Goal: Information Seeking & Learning: Learn about a topic

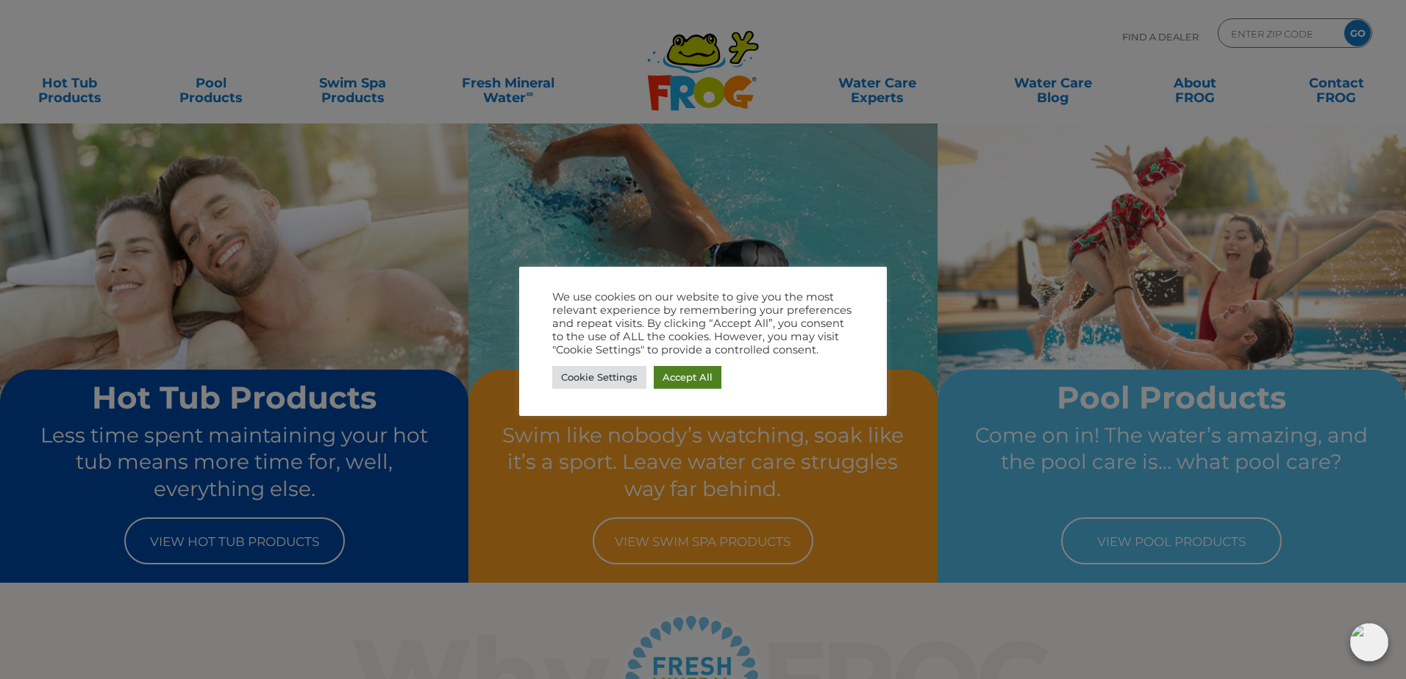
click at [690, 380] on link "Accept All" at bounding box center [688, 377] width 68 height 23
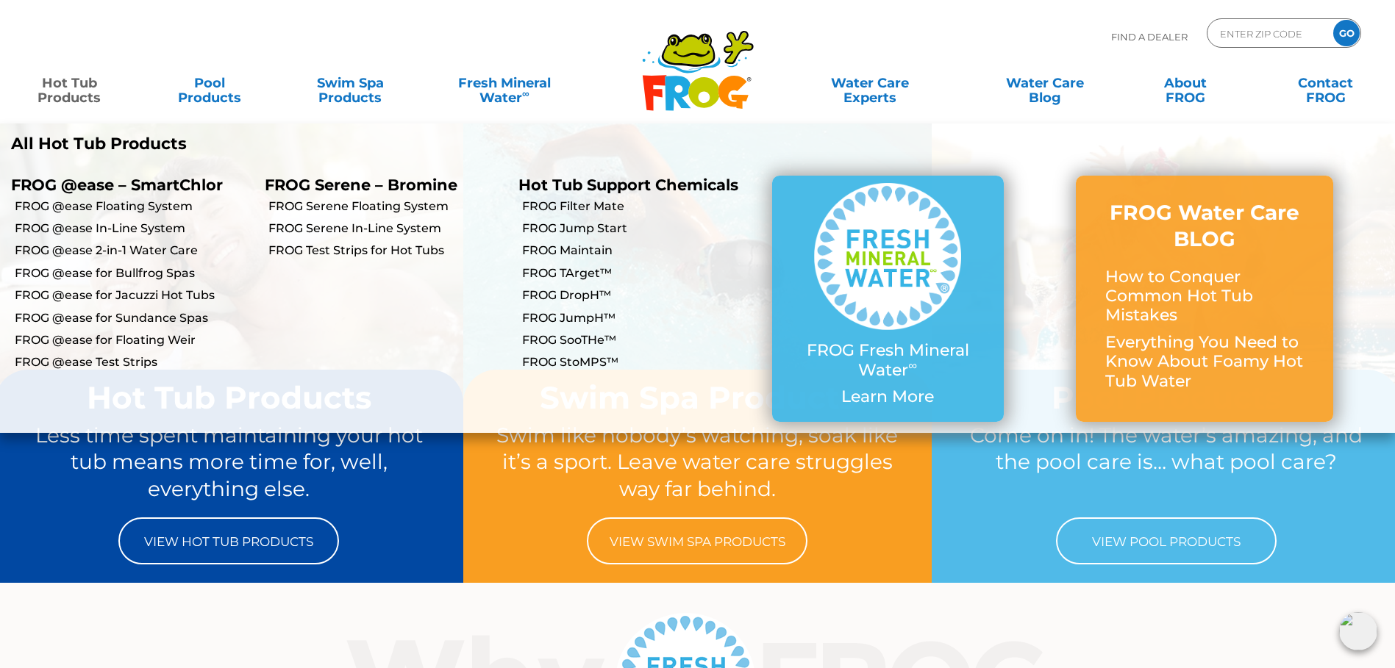
click at [75, 92] on link "Hot Tub Products" at bounding box center [70, 82] width 110 height 29
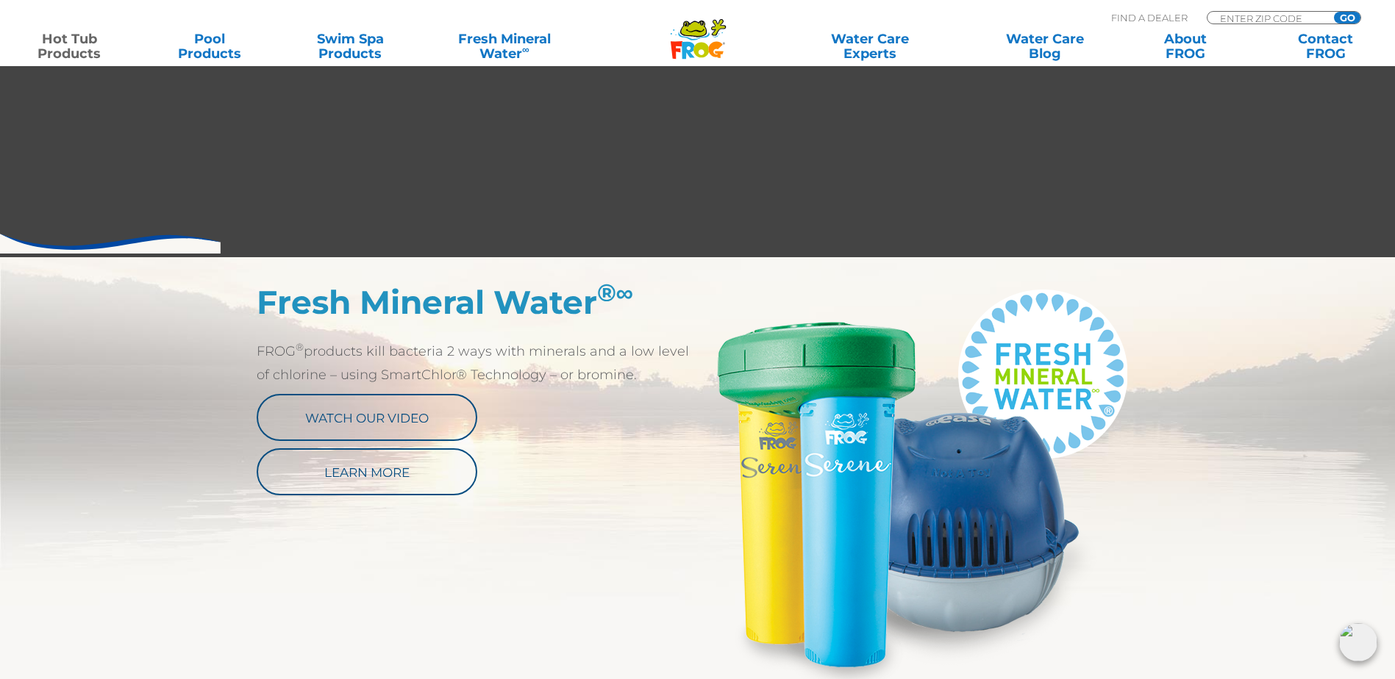
scroll to position [662, 0]
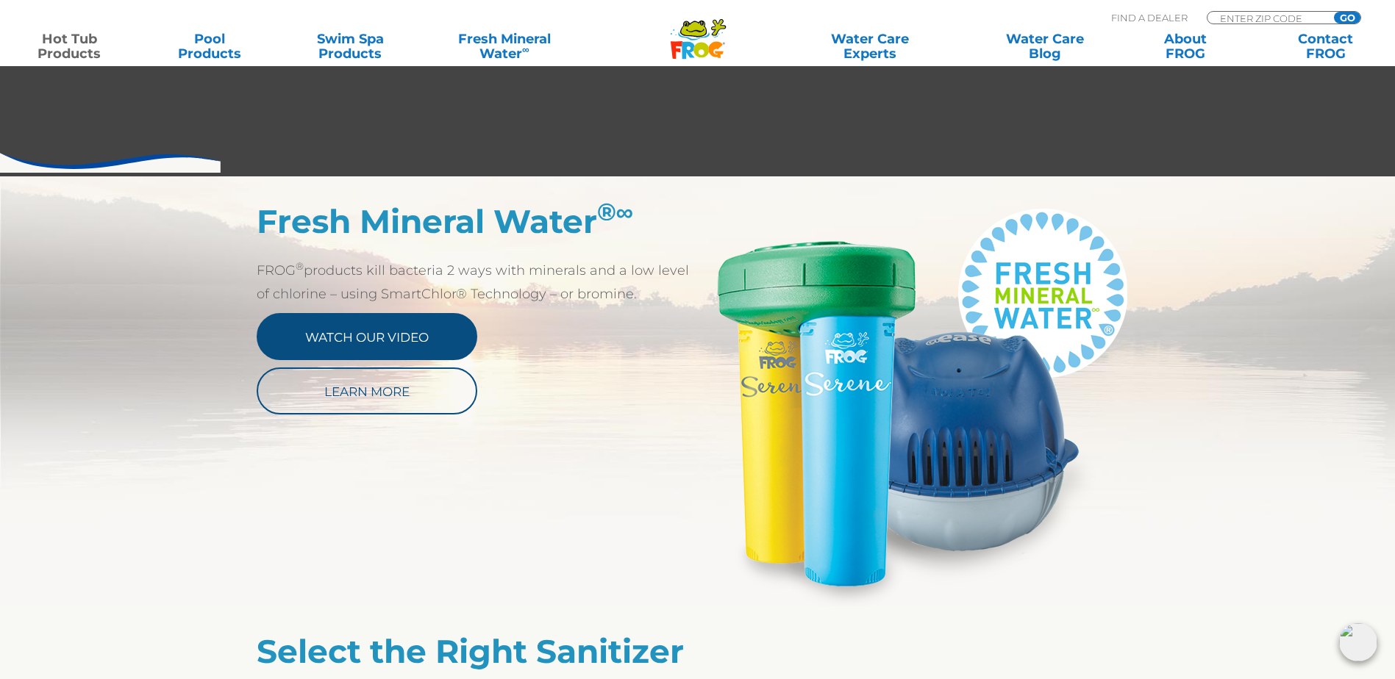
click at [426, 324] on link "Watch Our Video" at bounding box center [367, 336] width 221 height 47
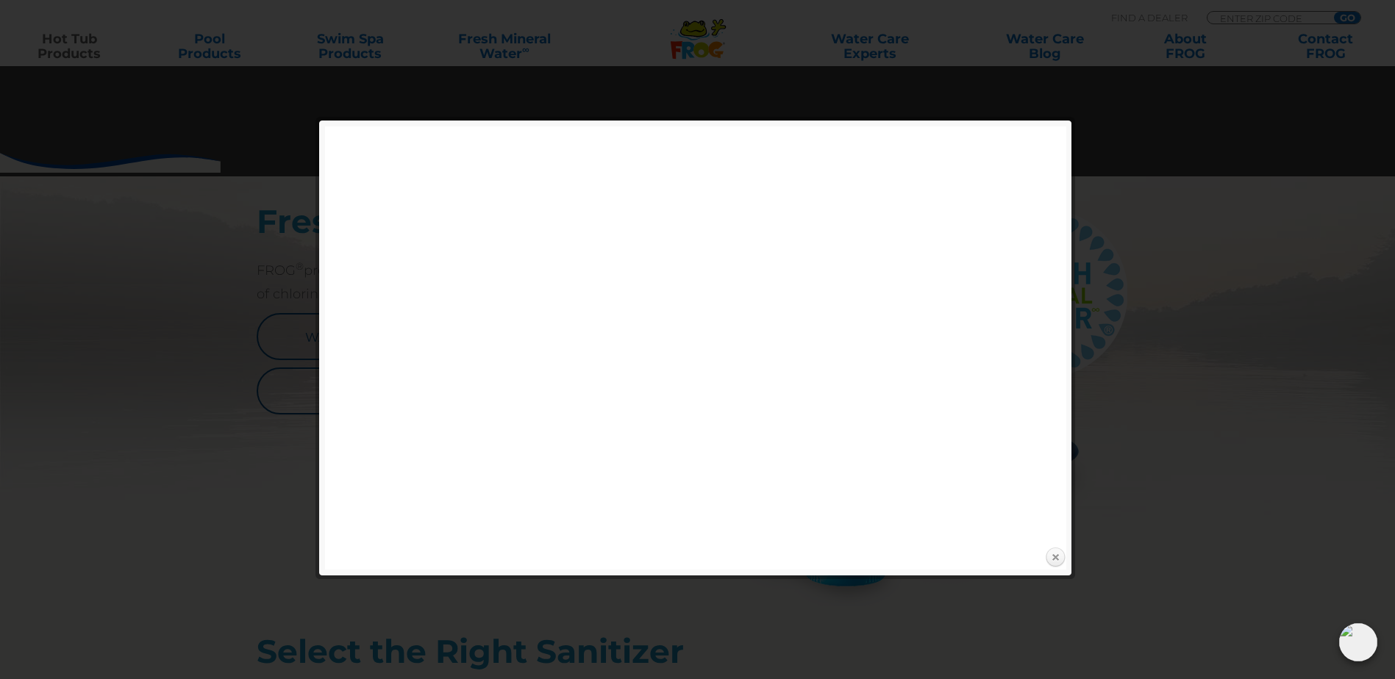
click at [1057, 559] on link "Close" at bounding box center [1055, 558] width 22 height 22
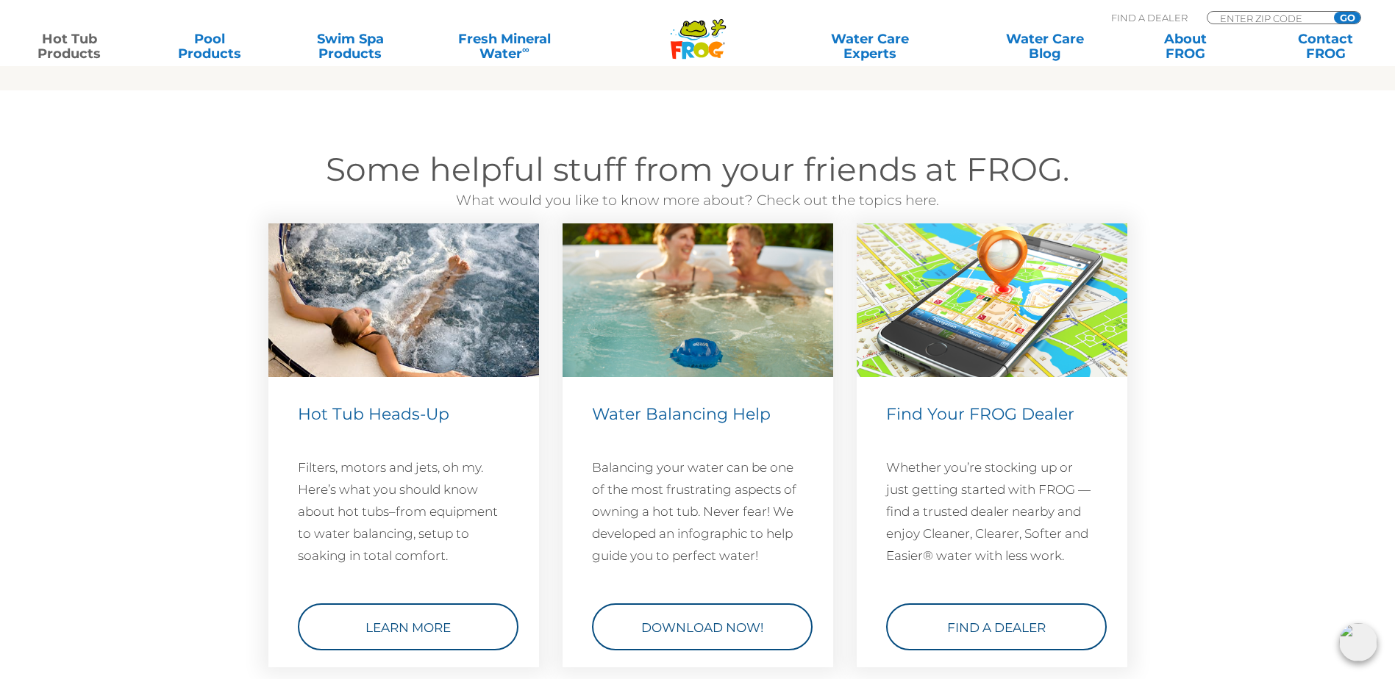
scroll to position [4190, 0]
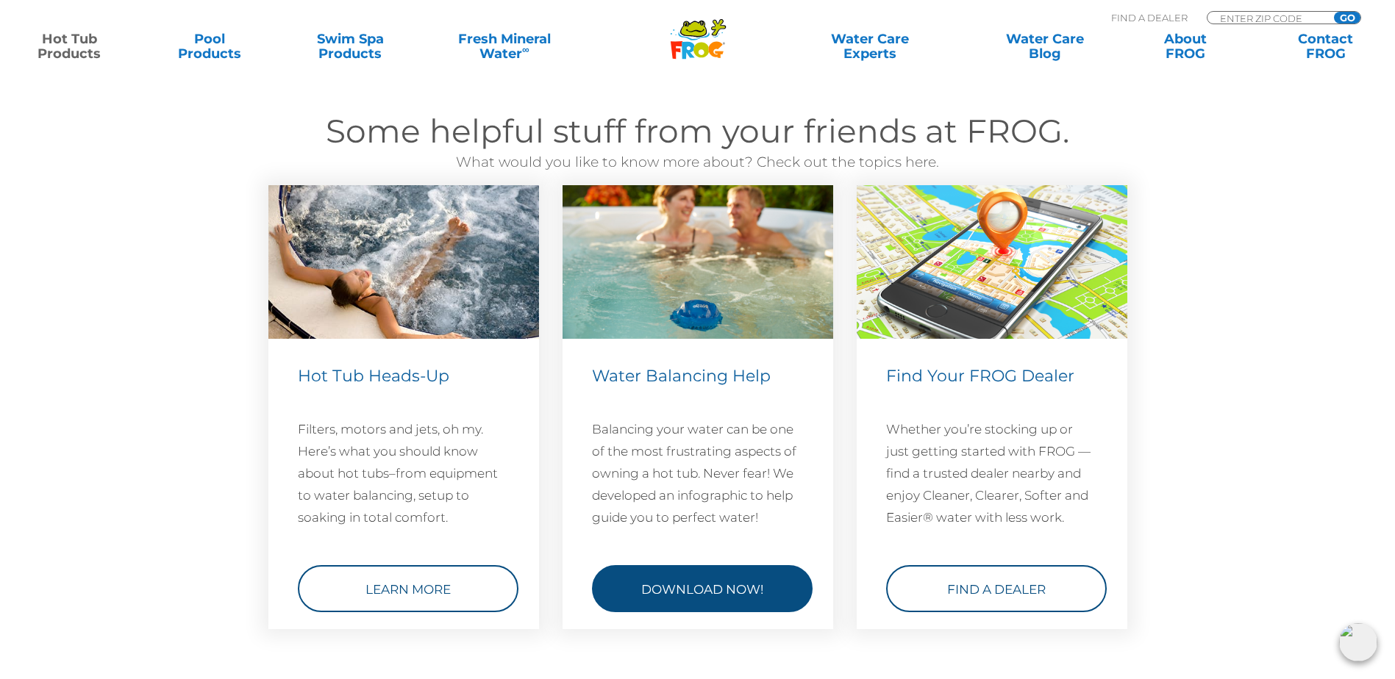
click at [703, 594] on link "Download Now!" at bounding box center [702, 588] width 221 height 47
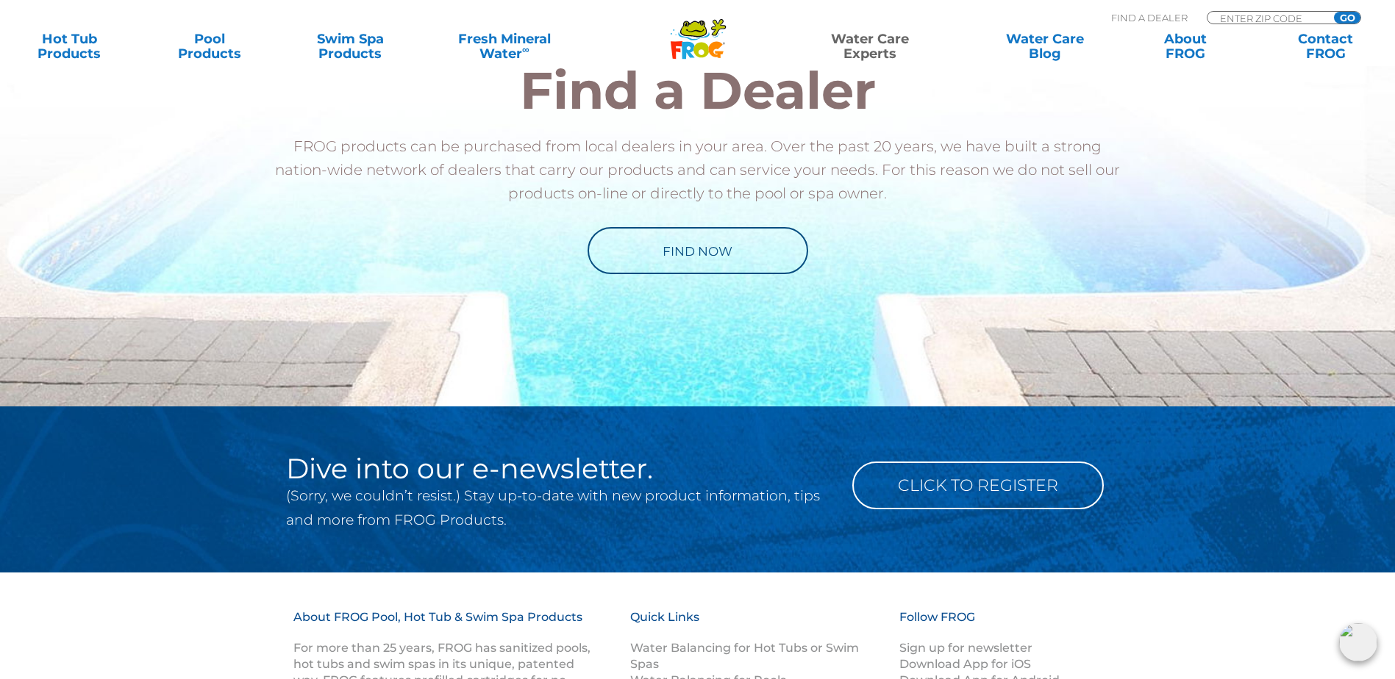
scroll to position [1691, 0]
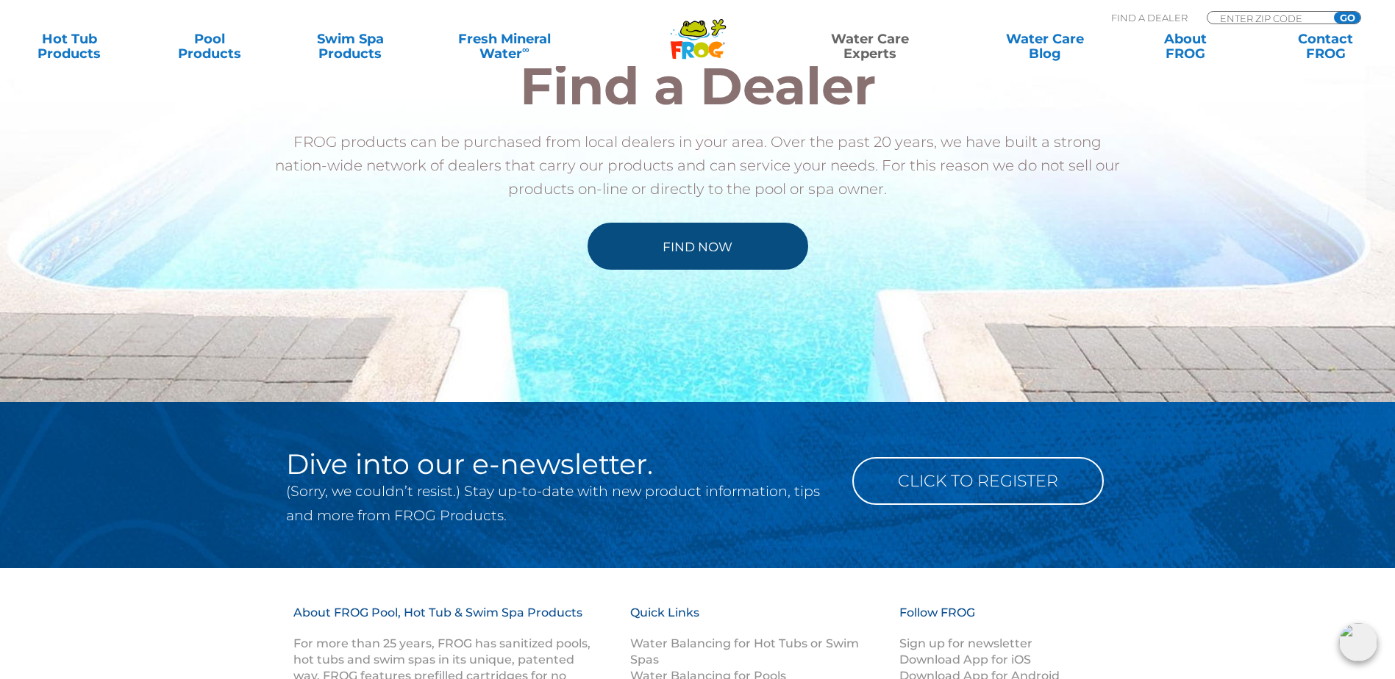
click at [686, 255] on link "Find Now" at bounding box center [697, 246] width 221 height 47
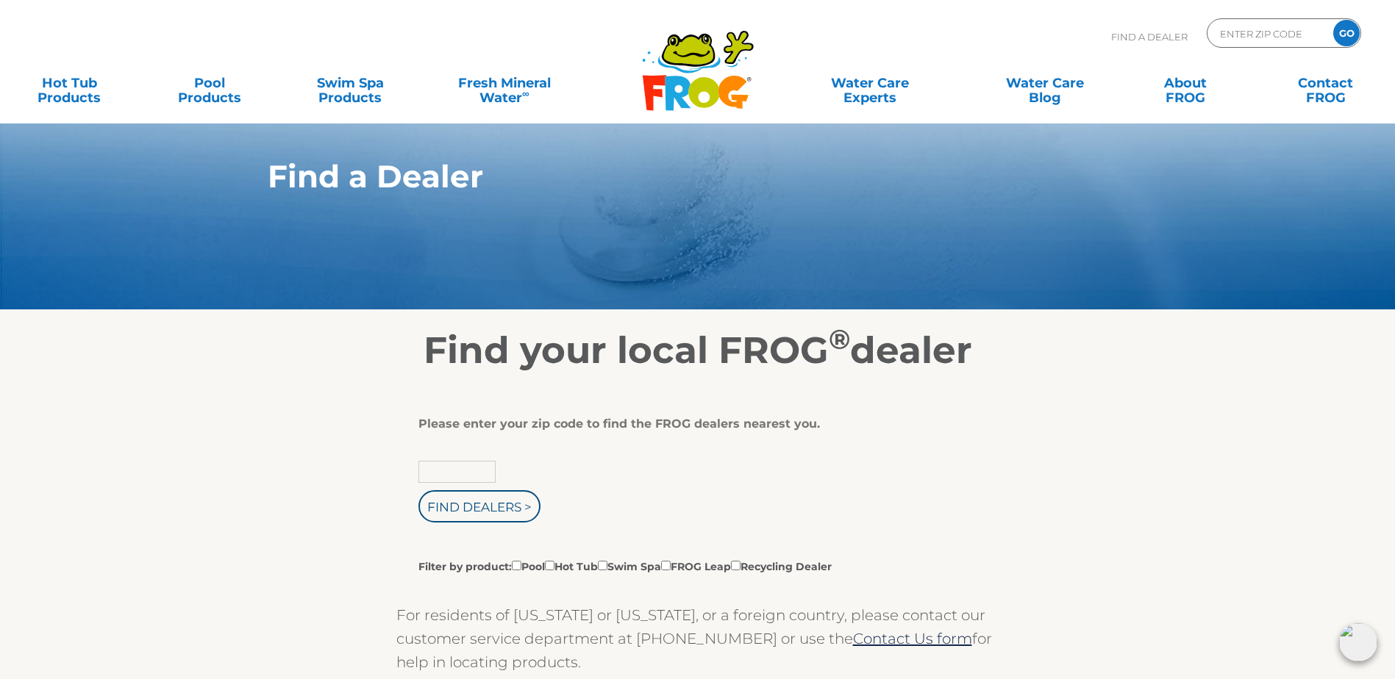
click at [449, 483] on input "text" at bounding box center [456, 472] width 77 height 22
type input "97524"
click at [501, 522] on input "Find Dealers >" at bounding box center [479, 506] width 122 height 32
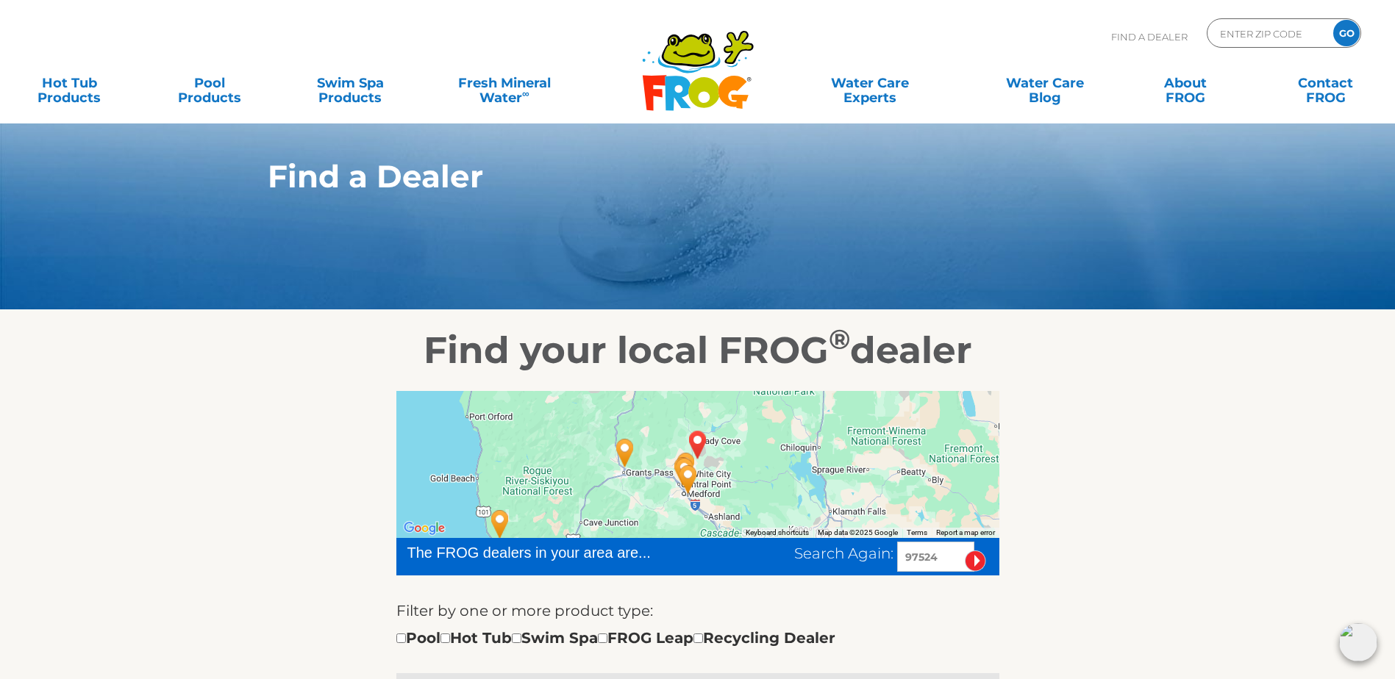
click at [688, 489] on img "Oregon Hot Tub ? Medford - 14 miles away." at bounding box center [688, 479] width 34 height 40
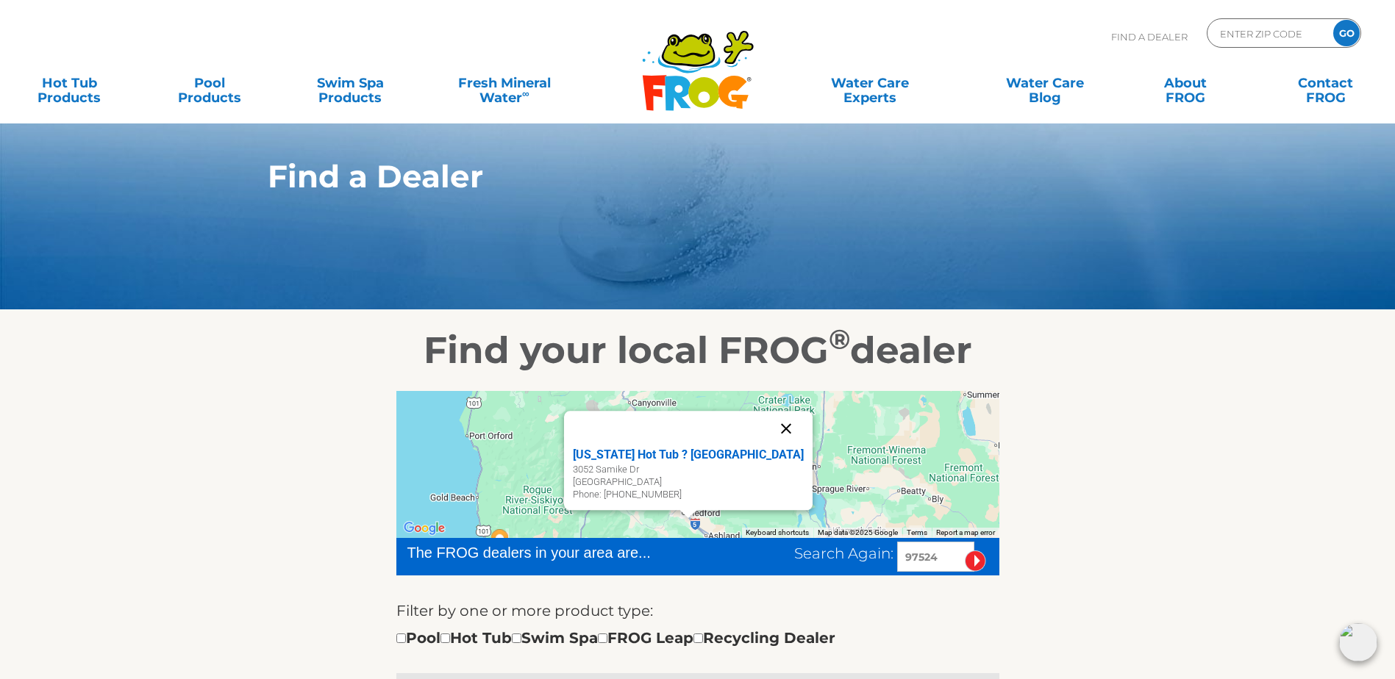
click at [768, 438] on button "Close" at bounding box center [785, 428] width 35 height 35
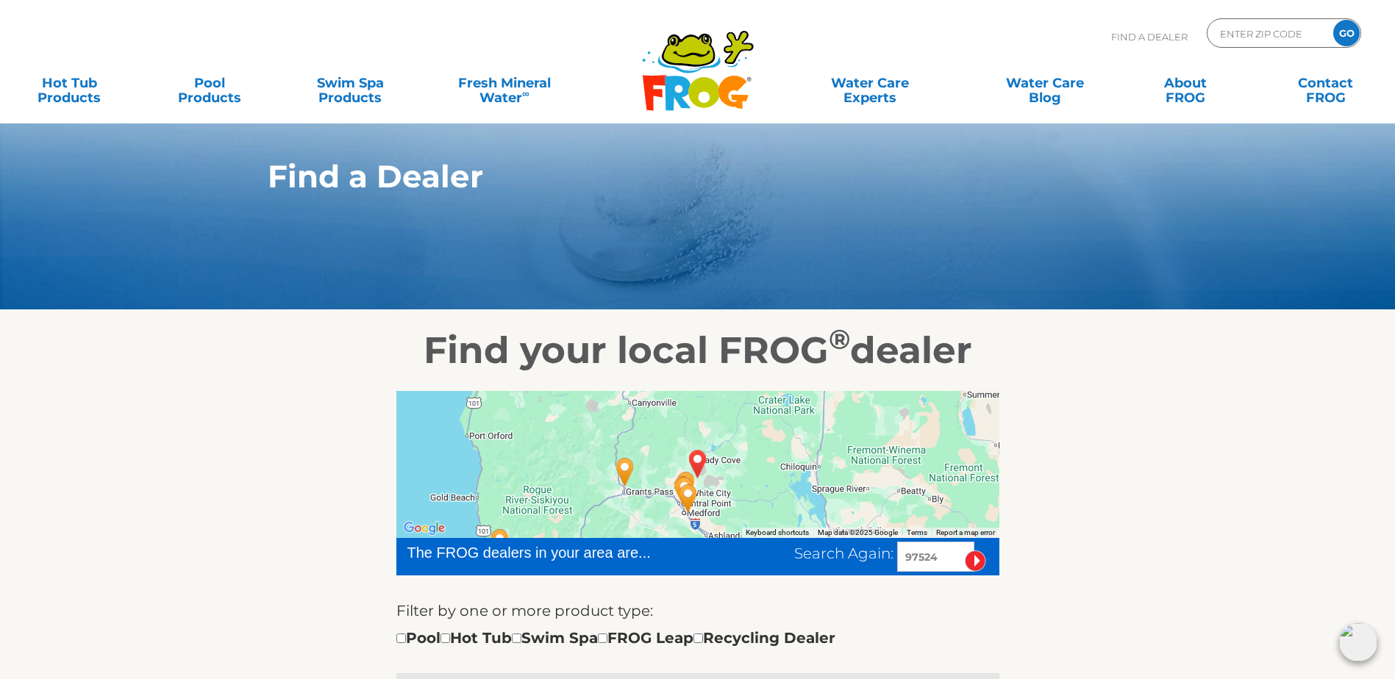
click at [682, 484] on img "EAGLE POINT, OR 97524" at bounding box center [698, 464] width 34 height 40
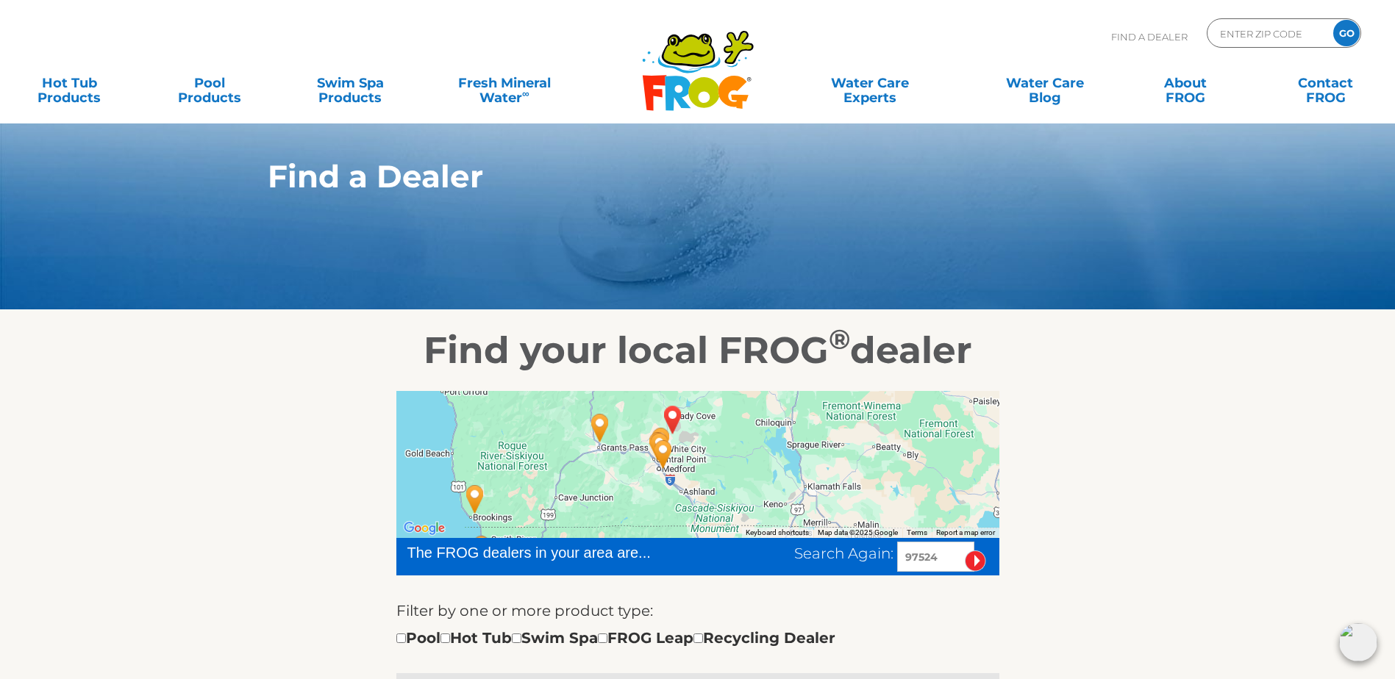
drag, startPoint x: 756, startPoint y: 485, endPoint x: 734, endPoint y: 443, distance: 47.7
click at [734, 443] on div at bounding box center [697, 464] width 603 height 147
click at [673, 429] on img "EAGLE POINT, OR 97524" at bounding box center [673, 422] width 34 height 40
click at [654, 448] on img "Oregon Hot Tub ? Medford - 14 miles away." at bounding box center [663, 457] width 34 height 40
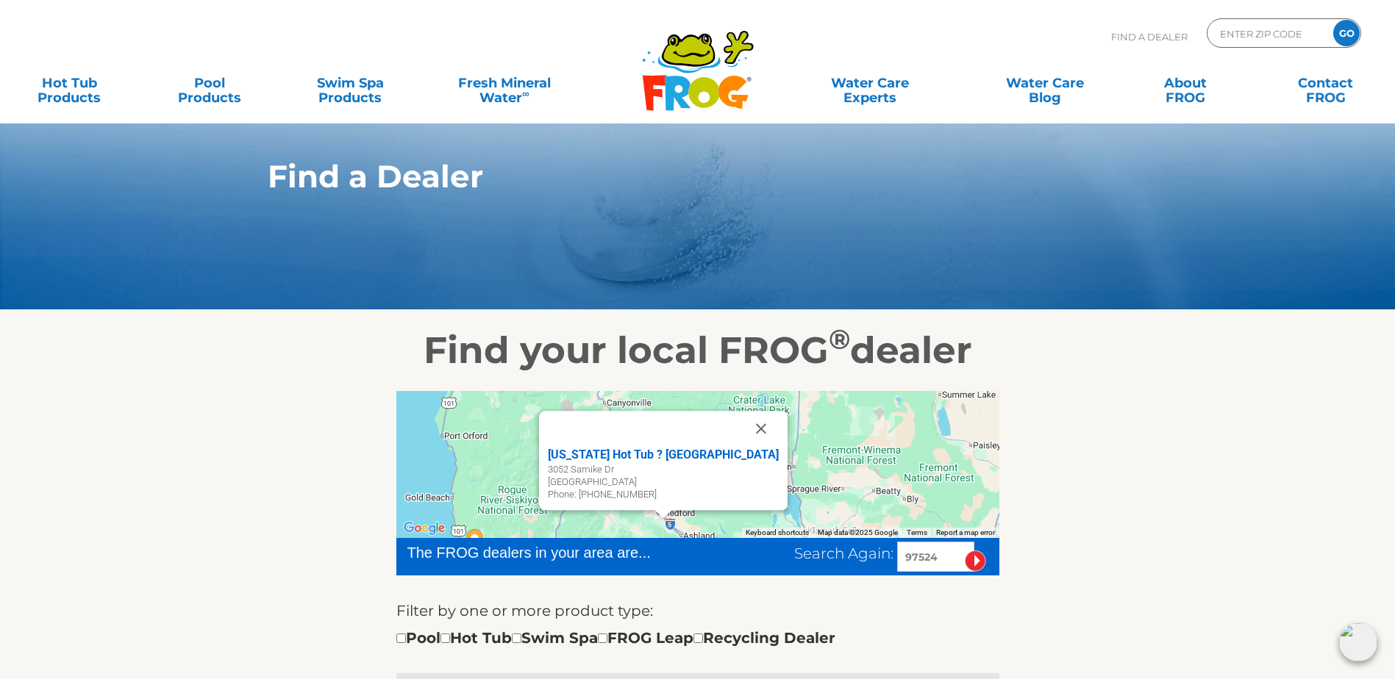
click at [771, 476] on div "Oregon Hot Tub ? Medford 3052 Samike Dr Medford, OR 97501 Phone: 541-779-9411" at bounding box center [697, 464] width 603 height 147
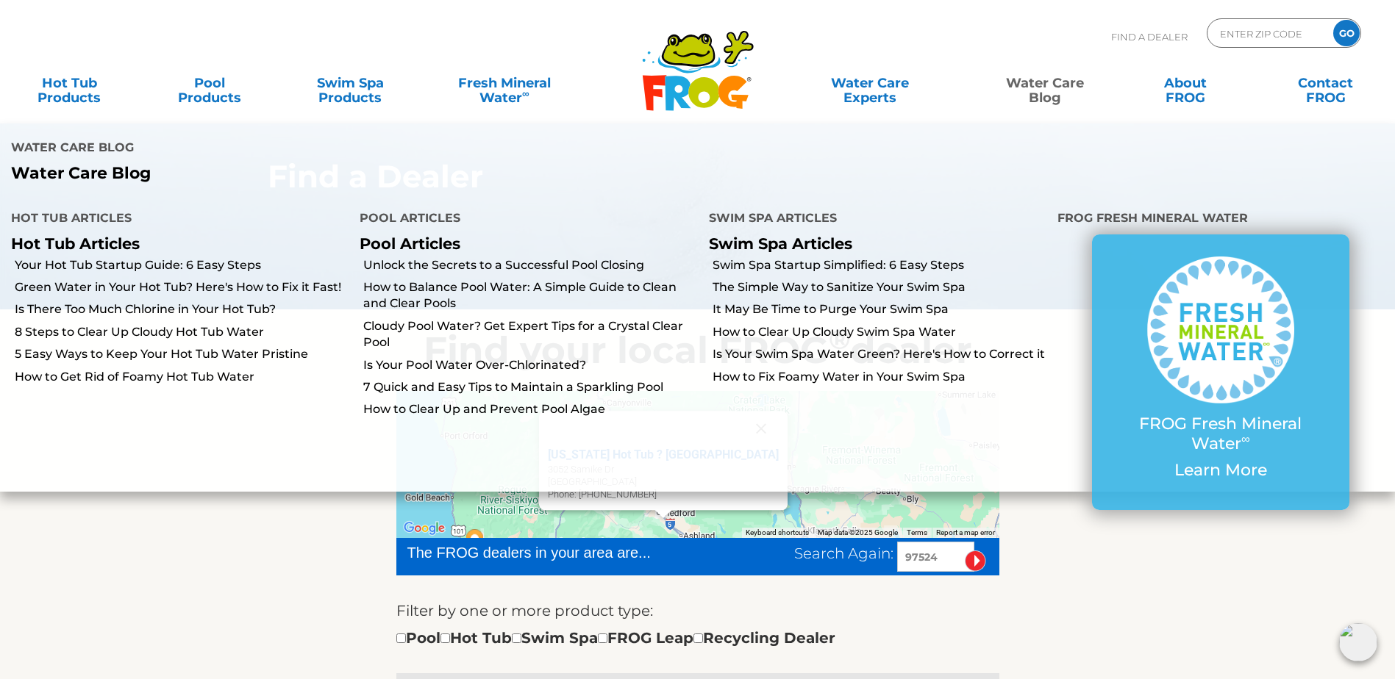
click at [1028, 82] on link "Water Care Blog" at bounding box center [1044, 82] width 110 height 29
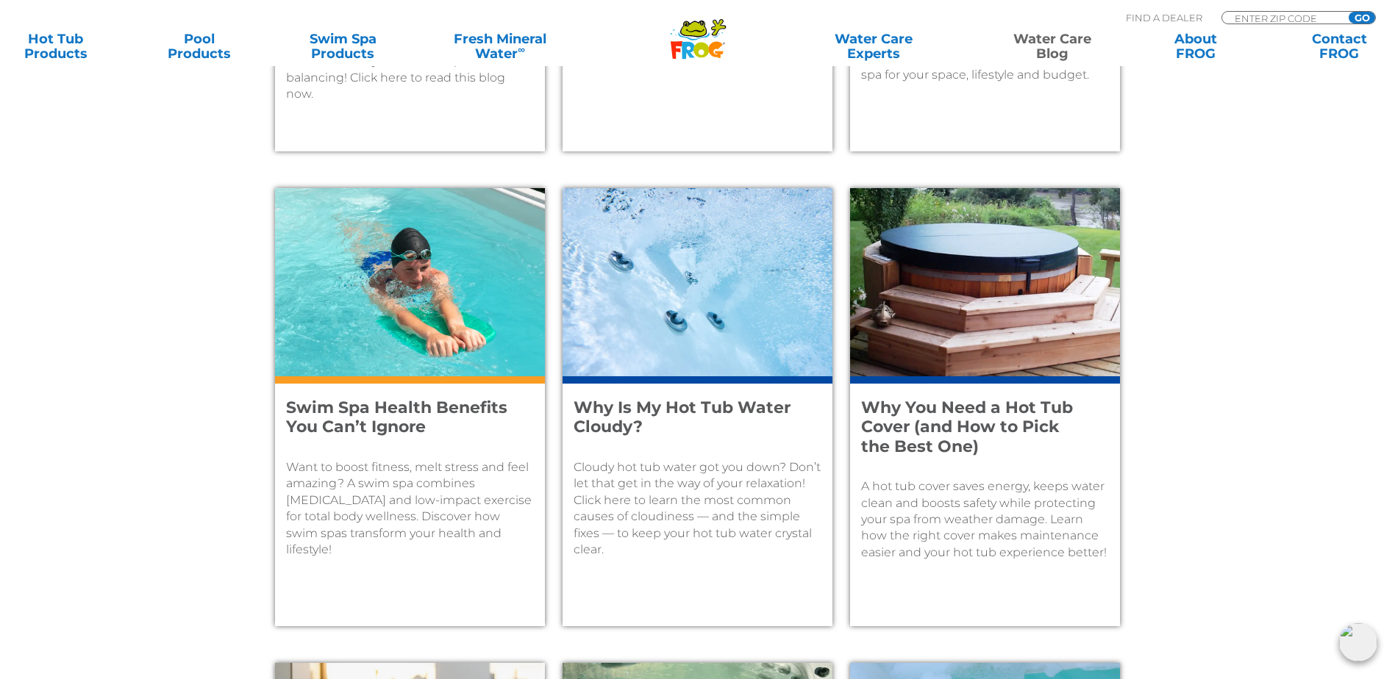
scroll to position [1029, 0]
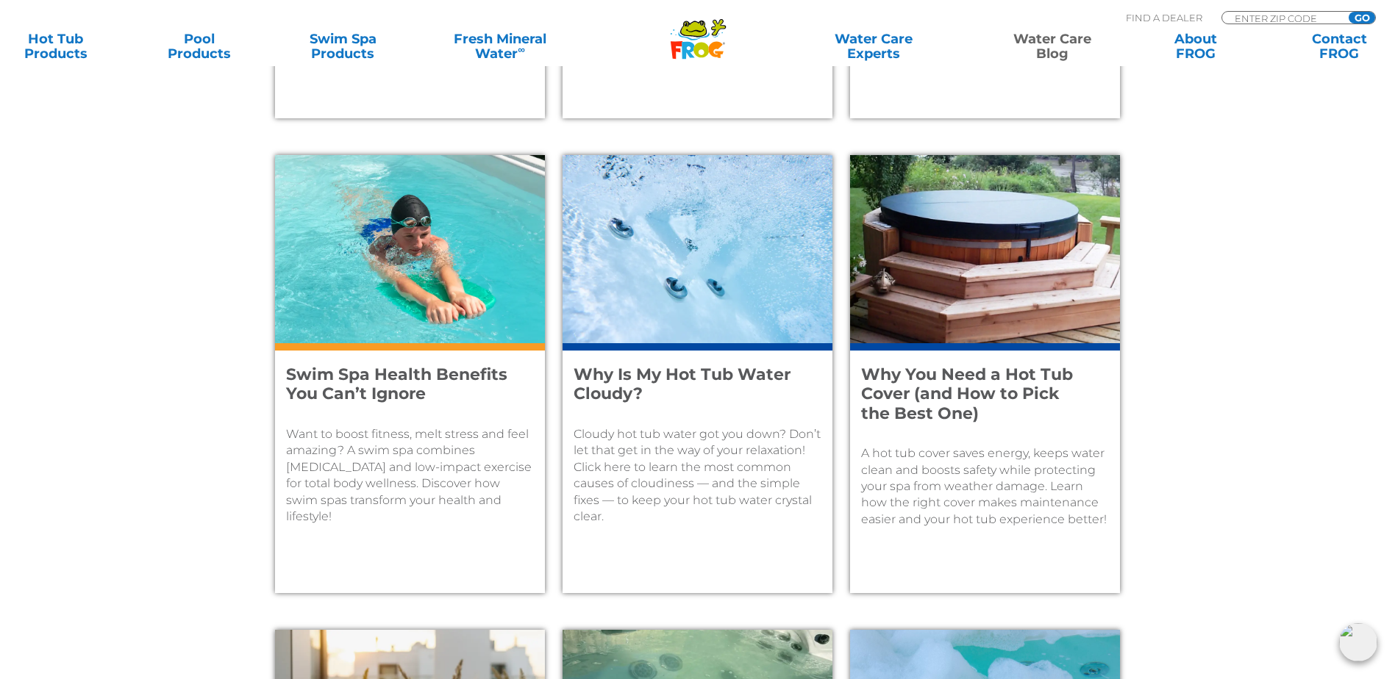
click at [640, 476] on p "Cloudy hot tub water got you down? Don’t let that get in the way of your relaxa…" at bounding box center [697, 475] width 248 height 99
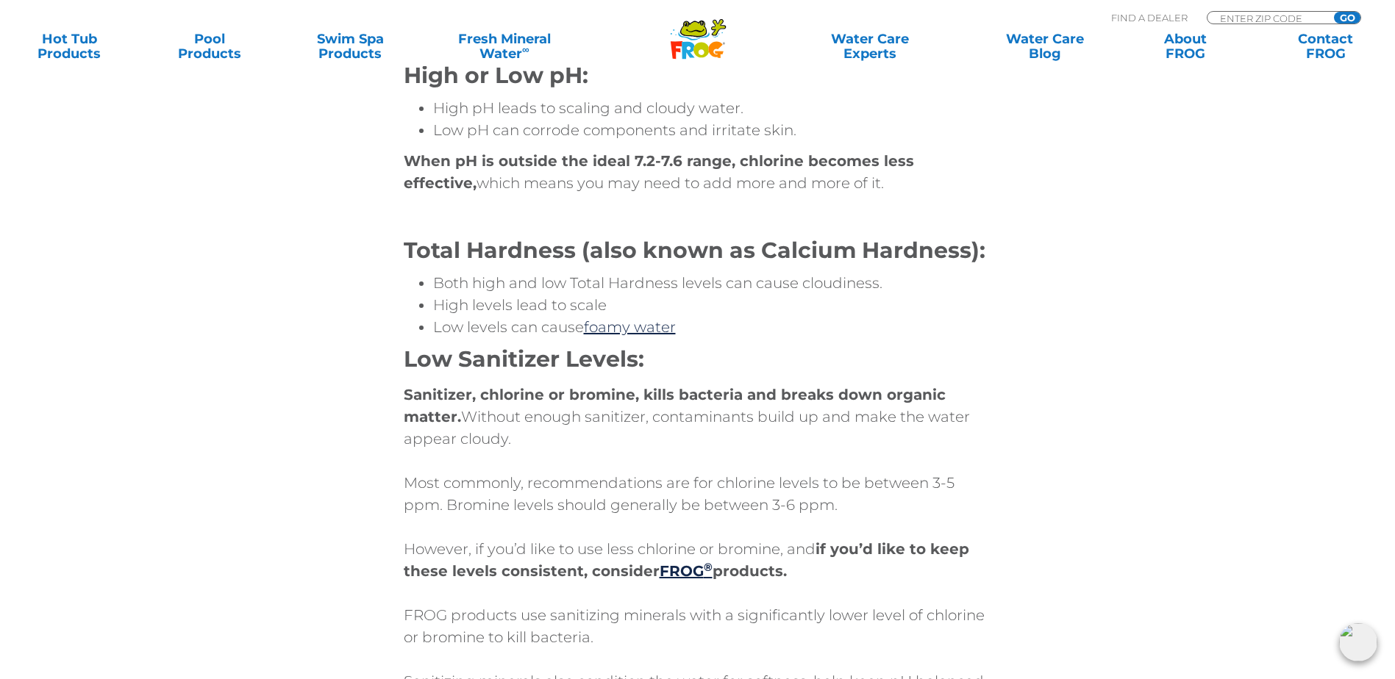
scroll to position [1323, 0]
